Goal: Navigation & Orientation: Find specific page/section

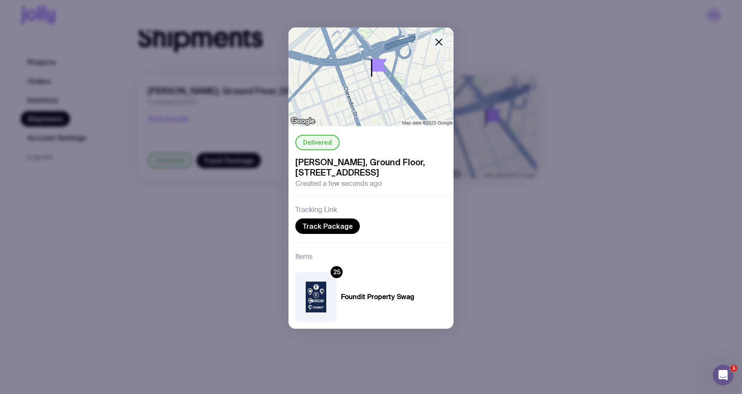
click at [439, 38] on icon "button" at bounding box center [439, 42] width 10 height 10
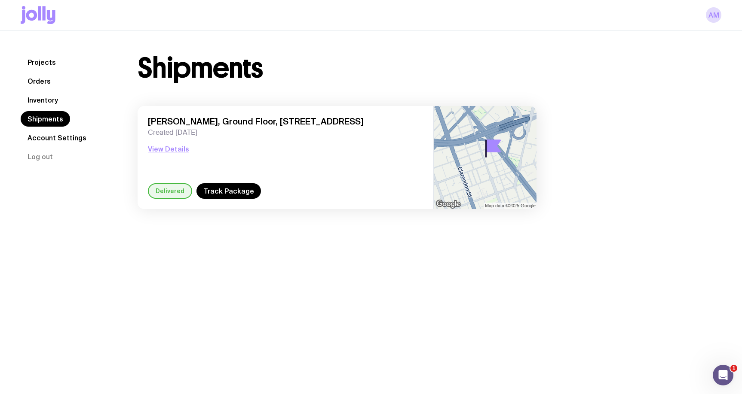
click at [56, 95] on link "Inventory" at bounding box center [43, 99] width 44 height 15
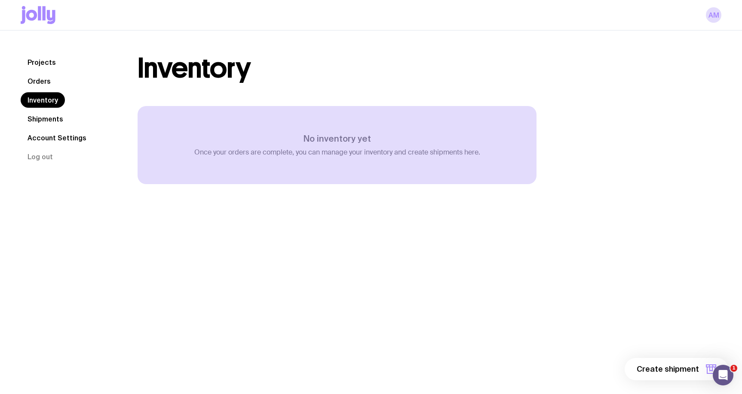
click at [47, 122] on link "Shipments" at bounding box center [45, 118] width 49 height 15
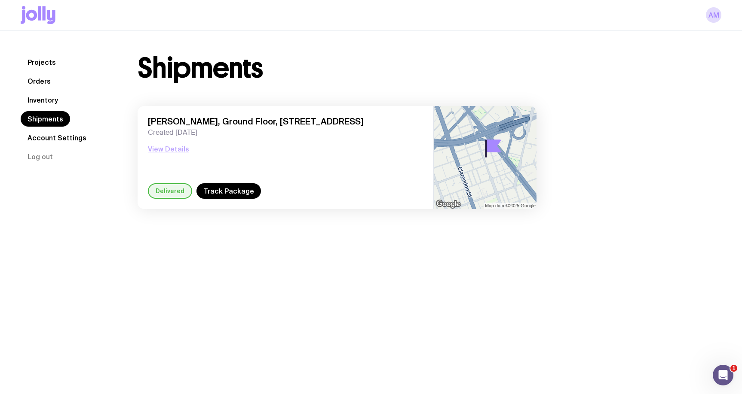
click at [162, 148] on button "View Details" at bounding box center [168, 149] width 41 height 10
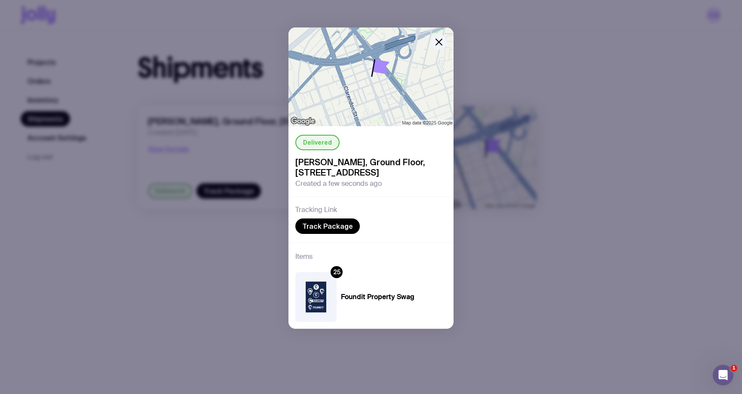
scroll to position [31, 0]
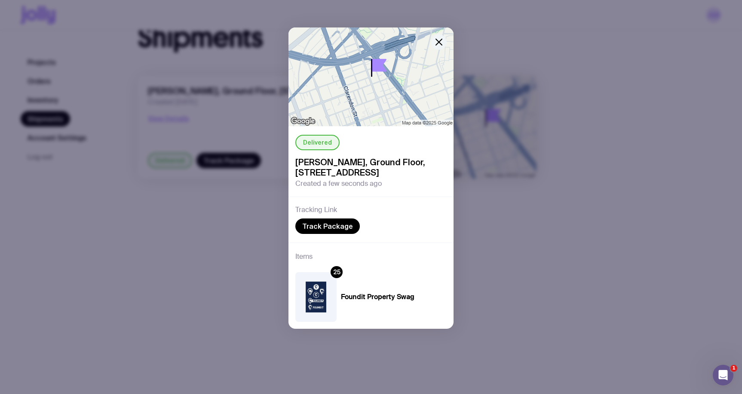
click at [438, 43] on icon "button" at bounding box center [439, 42] width 6 height 6
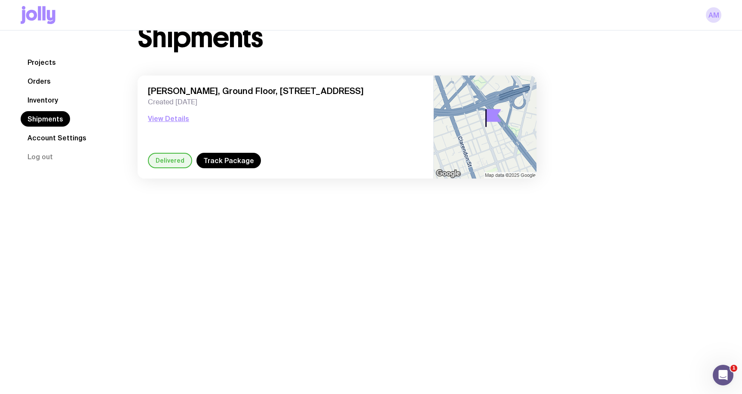
click at [42, 94] on link "Inventory" at bounding box center [43, 99] width 44 height 15
